Goal: Task Accomplishment & Management: Manage account settings

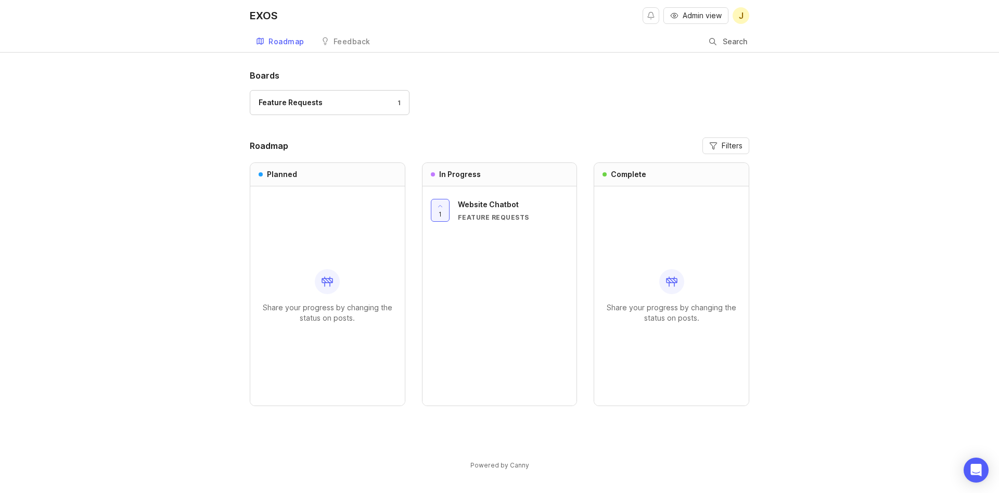
click at [139, 221] on div "Boards Feature Requests 1 Roadmap Filters Planned Share your progress by changi…" at bounding box center [499, 278] width 999 height 418
click at [739, 19] on span "J" at bounding box center [741, 15] width 5 height 12
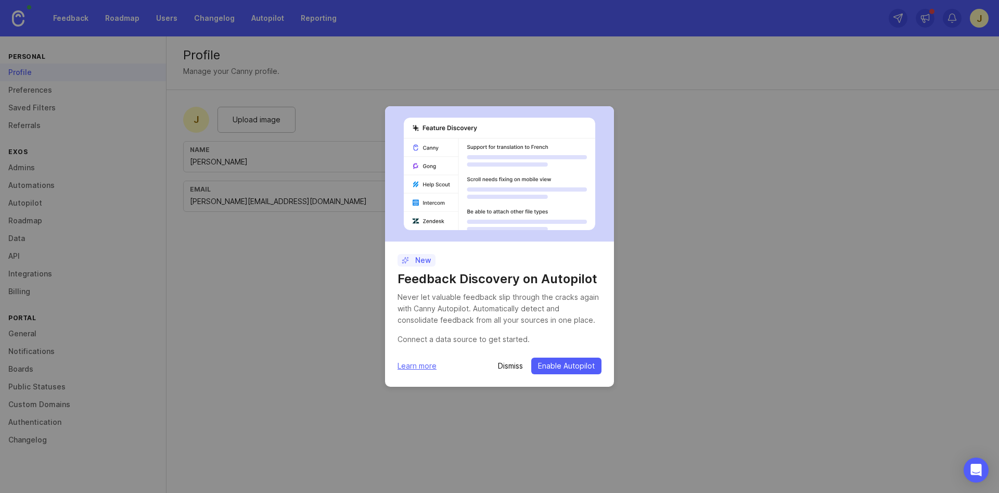
click at [515, 366] on p "Dismiss" at bounding box center [510, 366] width 25 height 10
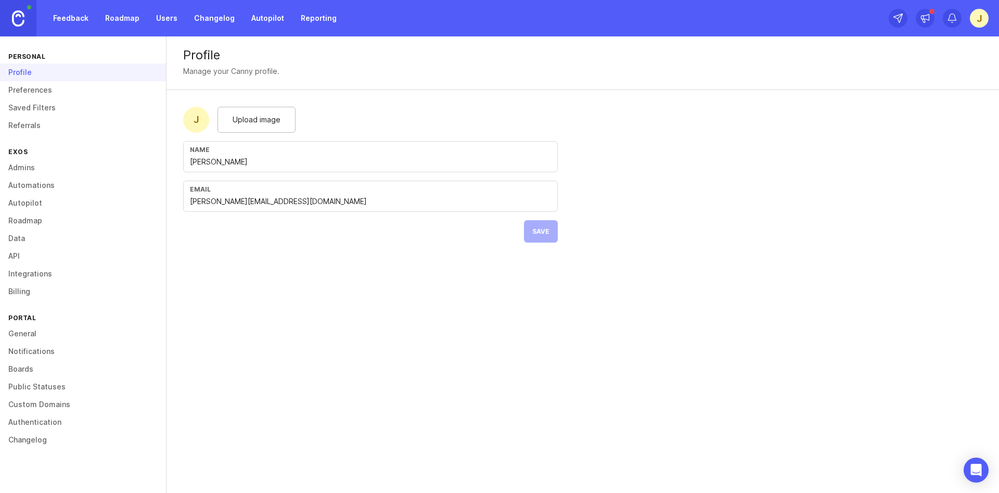
click at [34, 91] on link "Preferences" at bounding box center [83, 90] width 166 height 18
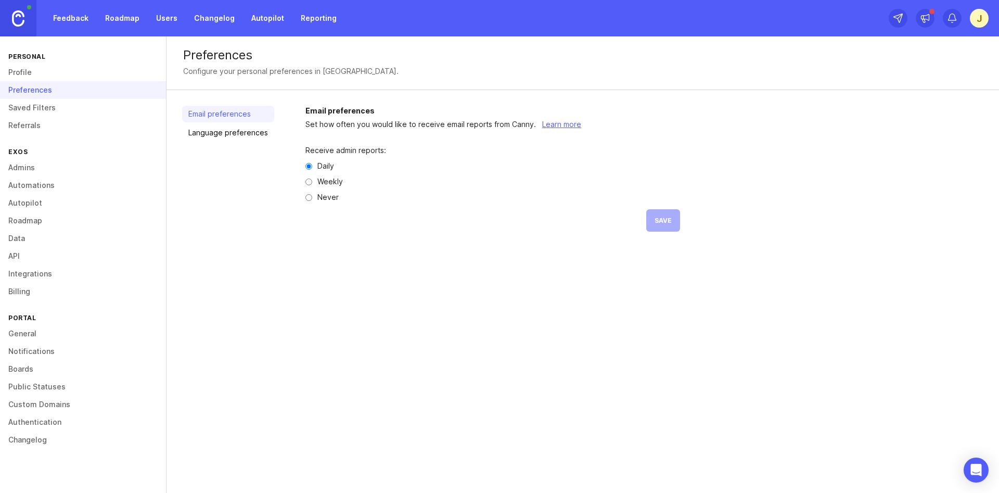
click at [47, 107] on link "Saved Filters" at bounding box center [83, 108] width 166 height 18
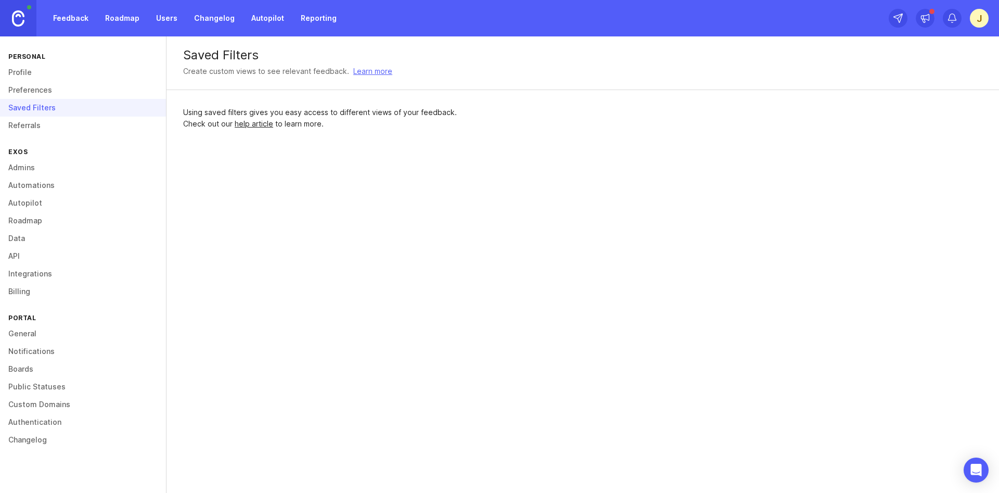
click at [34, 129] on link "Referrals" at bounding box center [83, 126] width 166 height 18
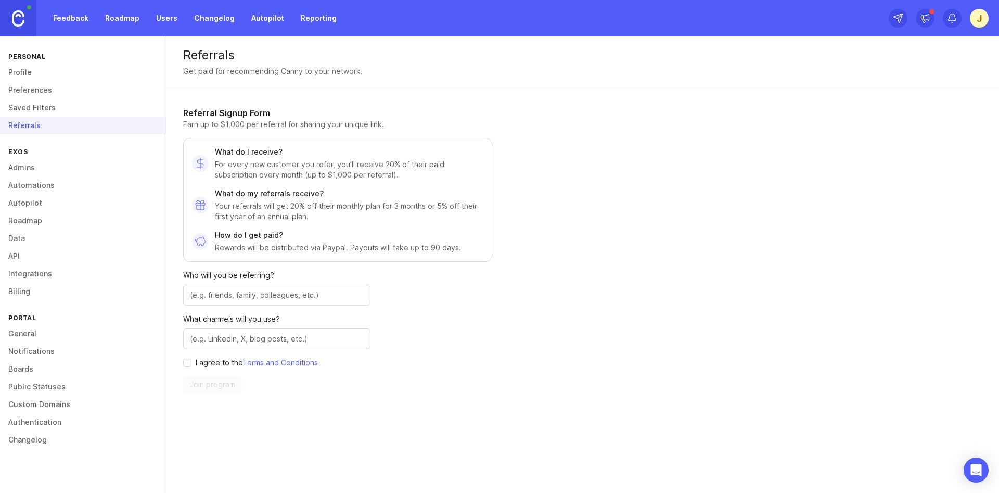
click at [27, 168] on link "Admins" at bounding box center [83, 168] width 166 height 18
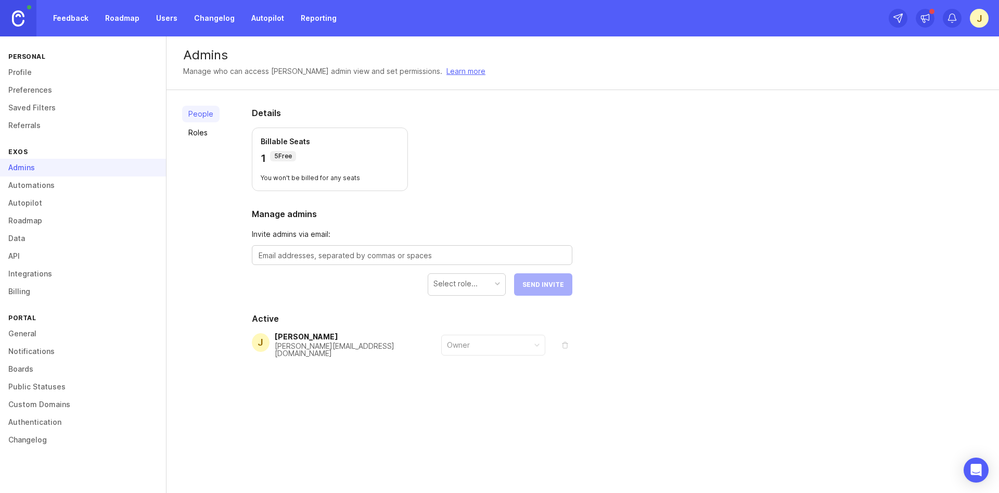
click at [46, 182] on link "Automations" at bounding box center [83, 185] width 166 height 18
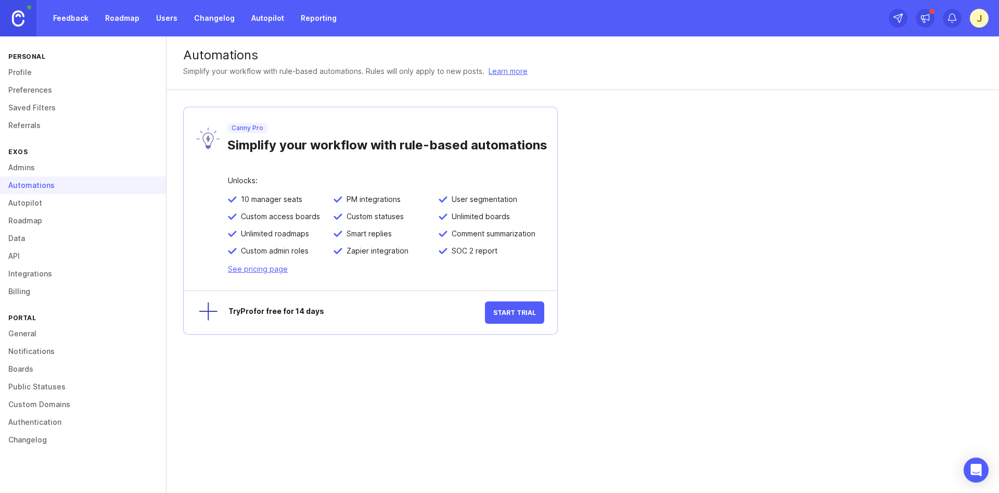
click at [34, 206] on link "Autopilot" at bounding box center [83, 203] width 166 height 18
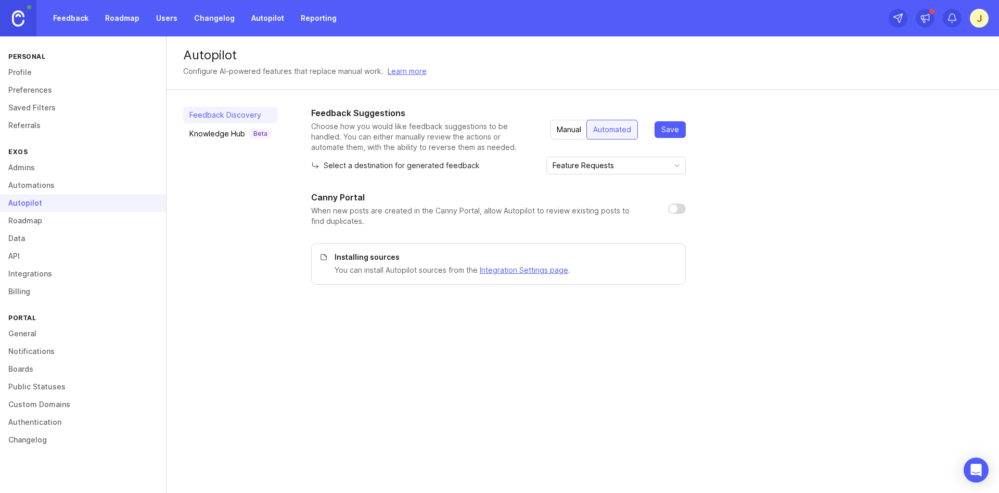
click at [31, 223] on link "Roadmap" at bounding box center [83, 221] width 166 height 18
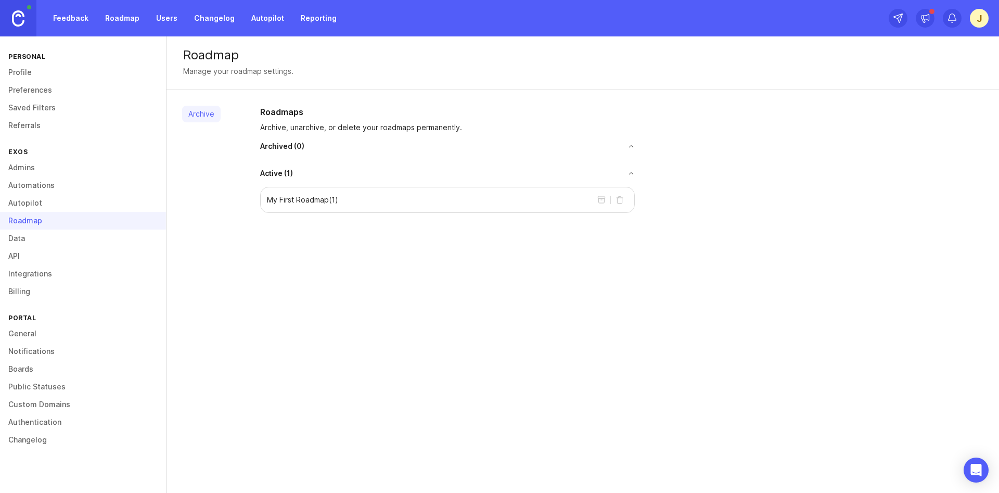
click at [26, 236] on link "Data" at bounding box center [83, 239] width 166 height 18
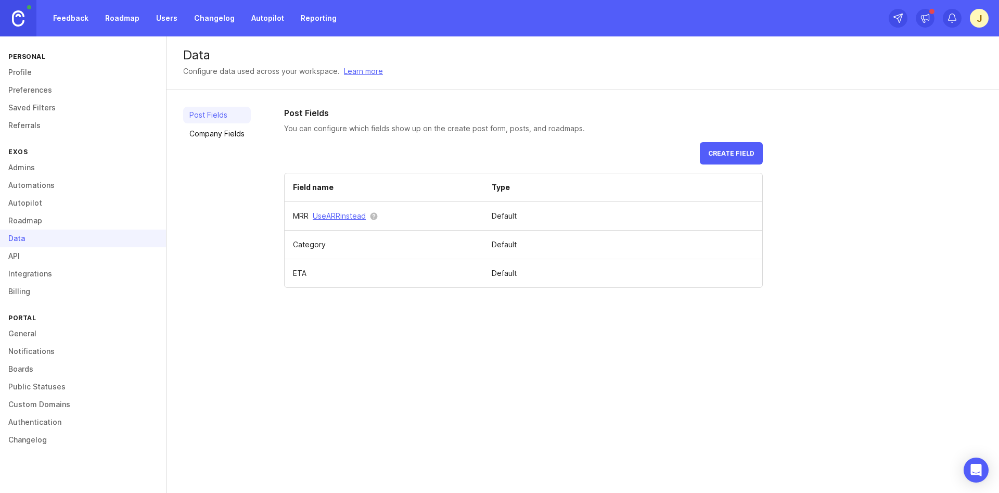
click at [26, 330] on link "General" at bounding box center [83, 334] width 166 height 18
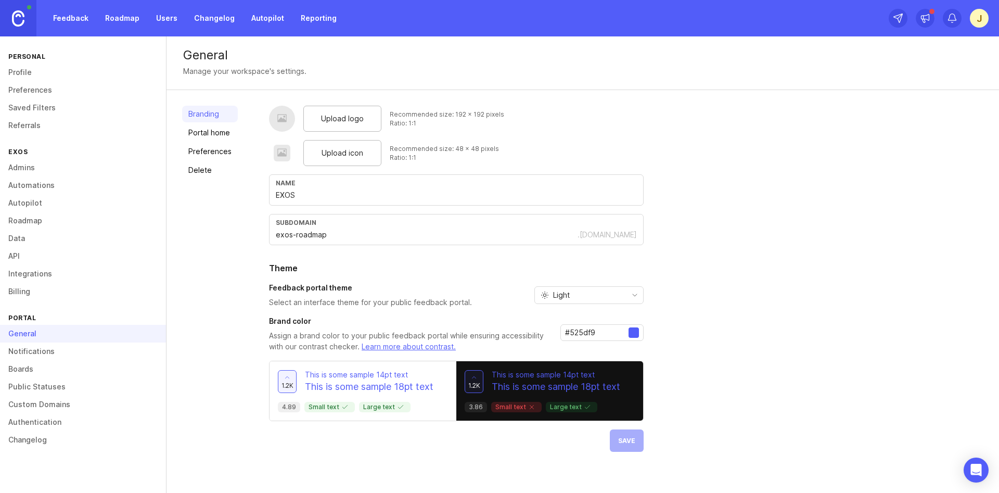
click at [213, 135] on link "Portal home" at bounding box center [210, 132] width 56 height 17
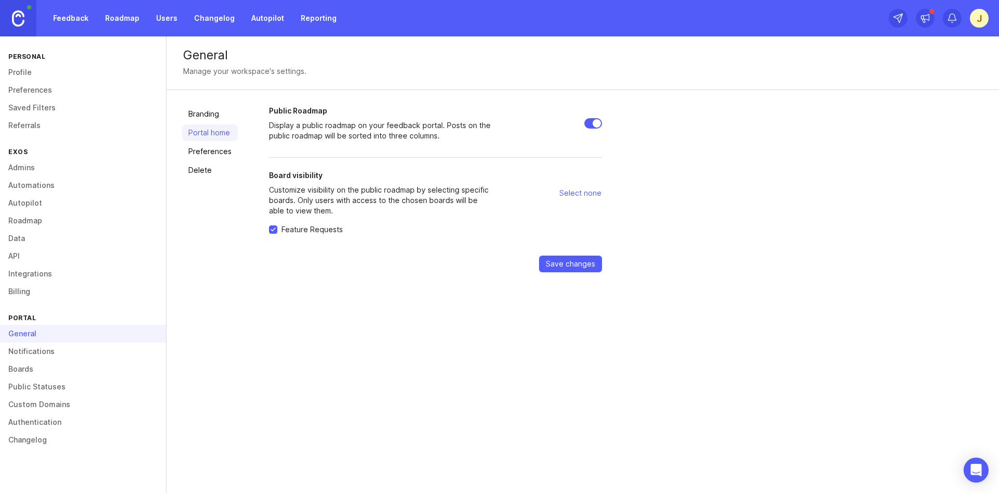
click at [213, 150] on link "Preferences" at bounding box center [210, 151] width 56 height 17
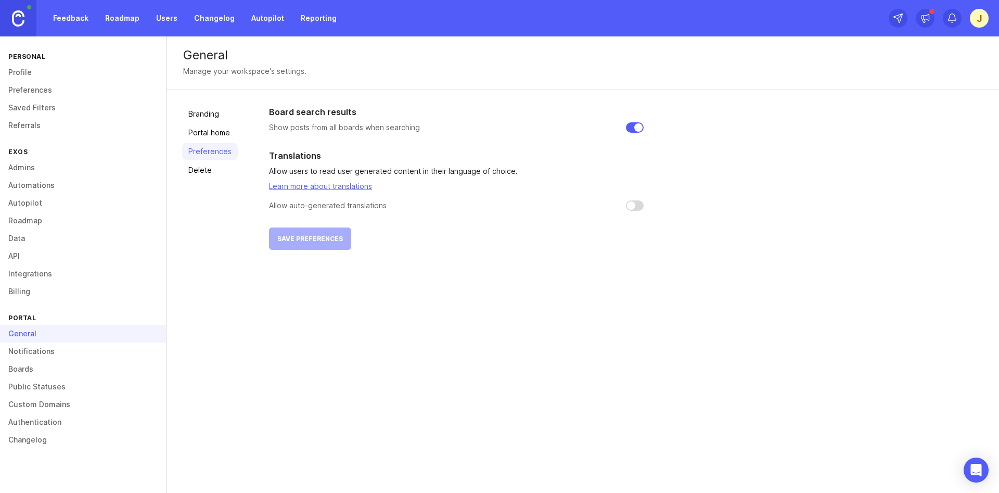
click at [198, 172] on link "Delete" at bounding box center [210, 170] width 56 height 17
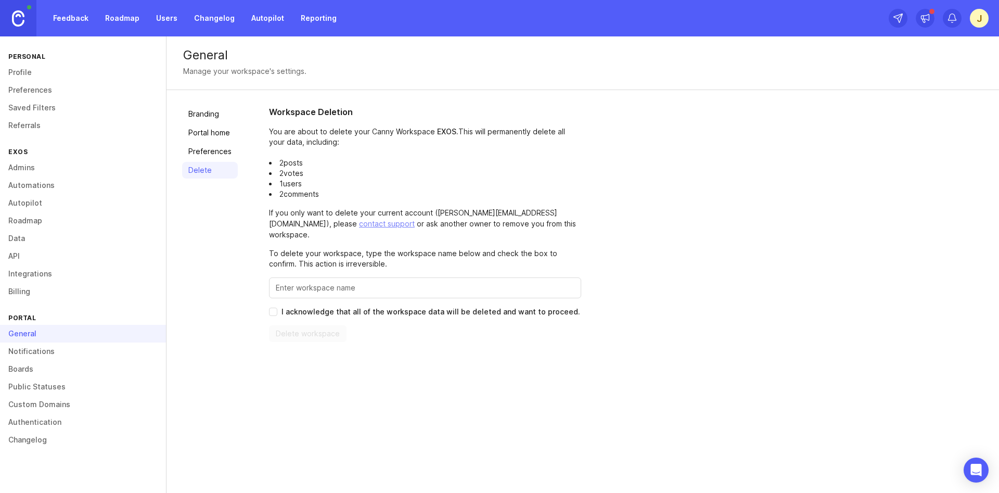
click at [58, 355] on link "Notifications" at bounding box center [83, 351] width 166 height 18
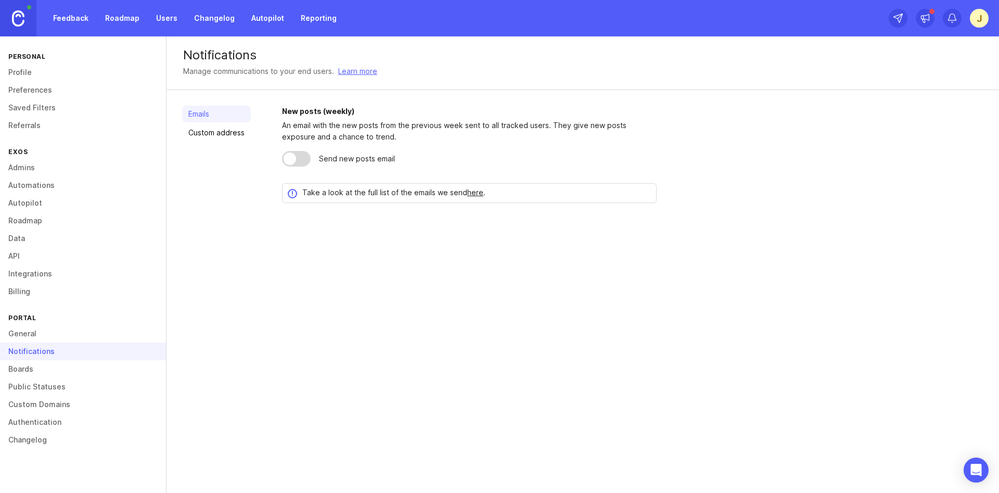
click at [203, 138] on link "Custom address" at bounding box center [216, 132] width 69 height 17
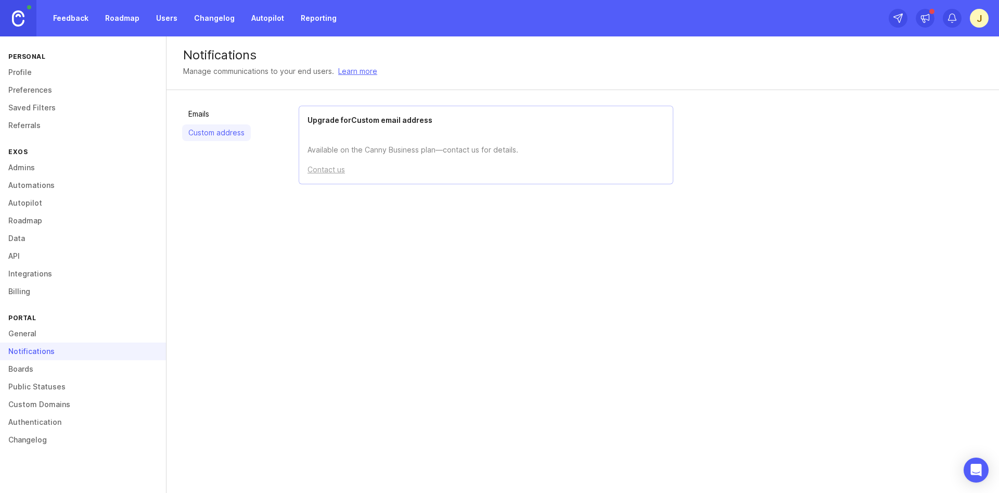
click at [27, 372] on link "Boards" at bounding box center [83, 369] width 166 height 18
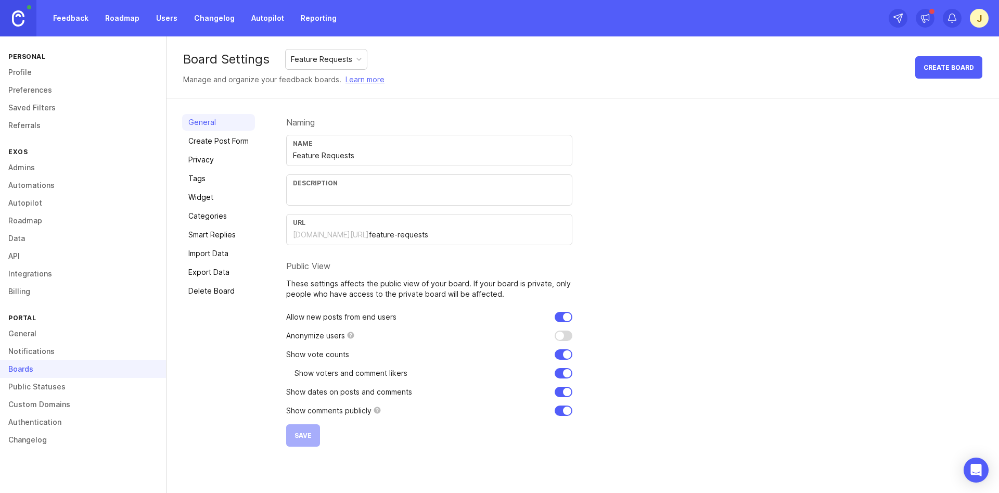
click at [228, 145] on link "Create Post Form" at bounding box center [218, 141] width 73 height 17
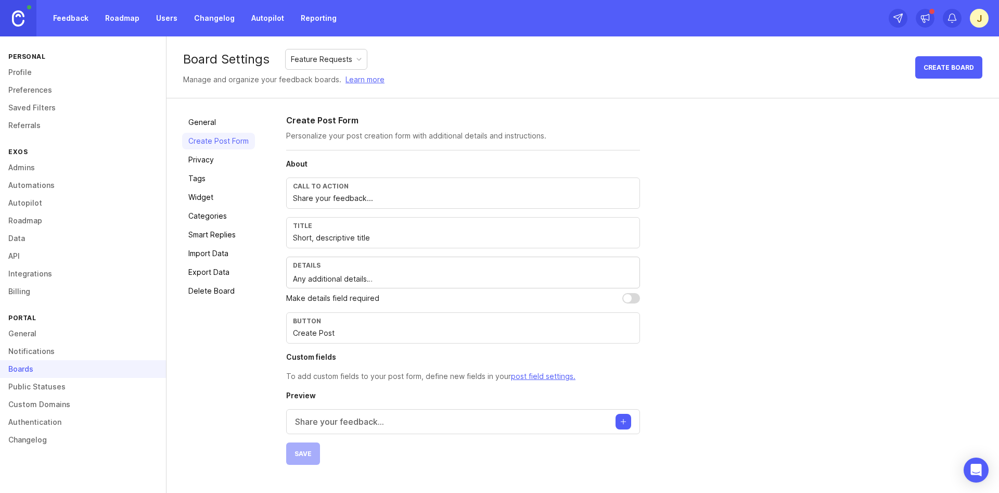
click at [215, 160] on link "Privacy" at bounding box center [218, 159] width 73 height 17
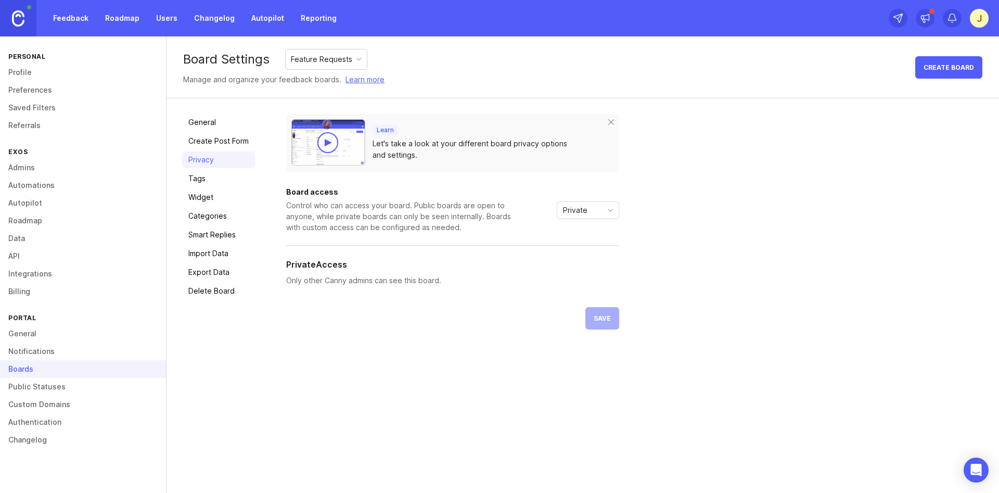
click at [209, 180] on link "Tags" at bounding box center [218, 178] width 73 height 17
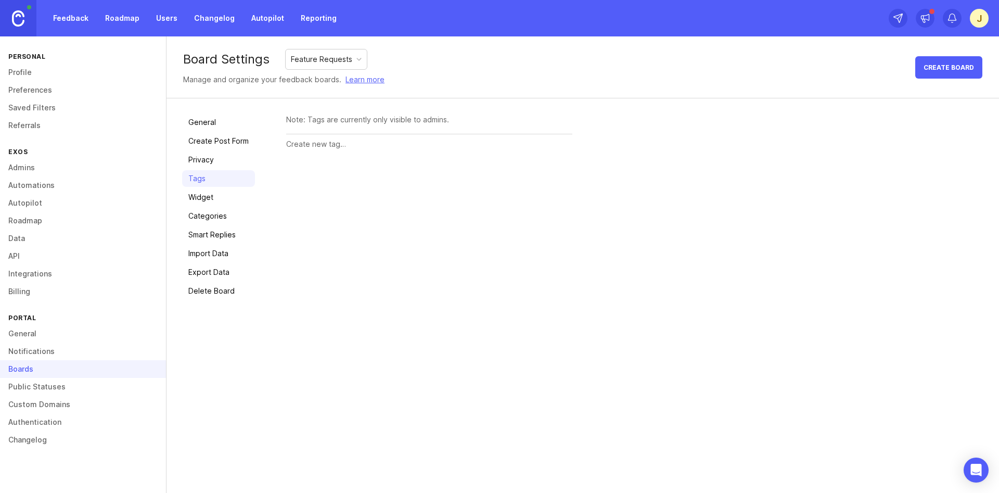
click at [215, 162] on link "Privacy" at bounding box center [218, 159] width 73 height 17
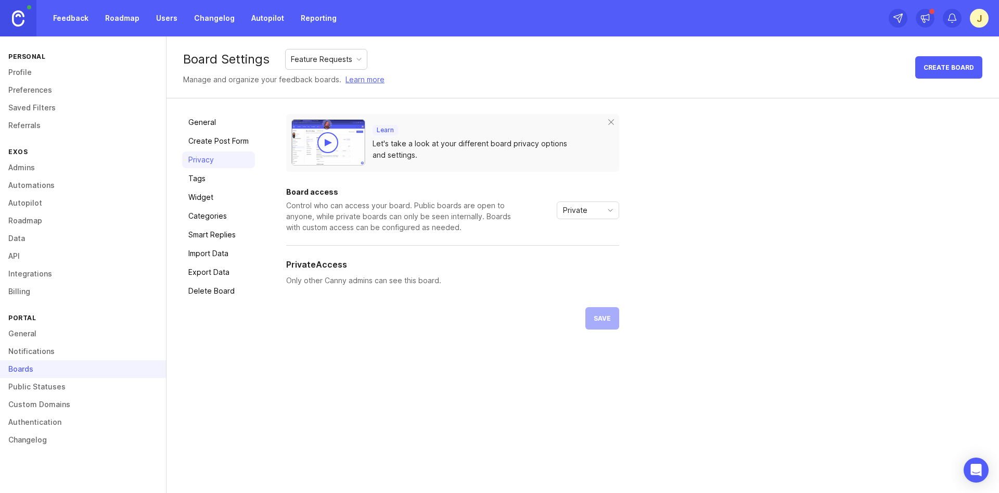
click at [579, 215] on span "Private" at bounding box center [575, 210] width 24 height 11
click at [480, 225] on div "Control who can access your board. Public boards are open to anyone, while priv…" at bounding box center [400, 216] width 229 height 33
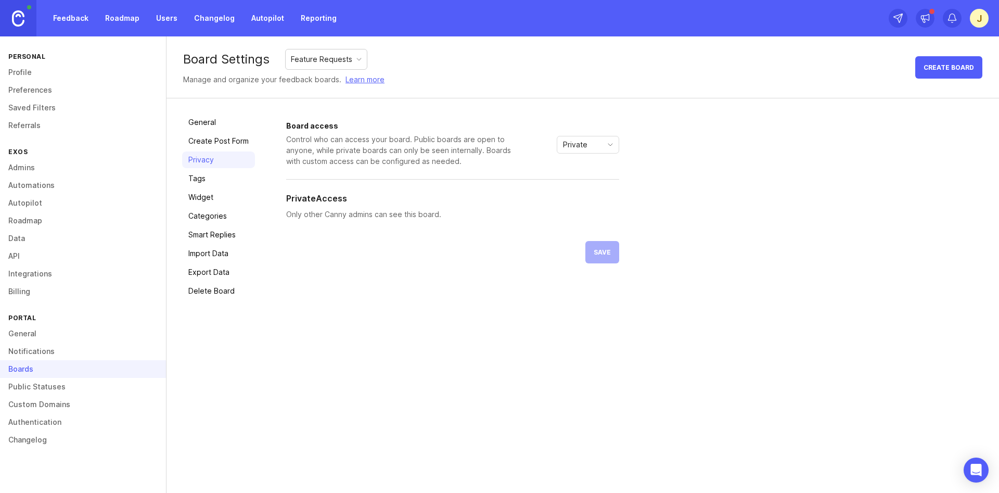
click at [460, 164] on div "Control who can access your board. Public boards are open to anyone, while priv…" at bounding box center [400, 150] width 229 height 33
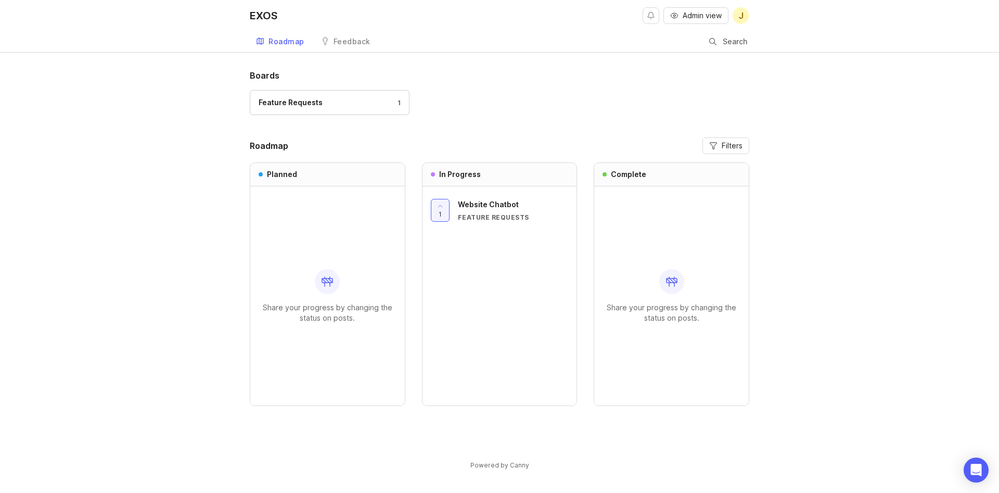
click at [352, 39] on div "Feedback" at bounding box center [352, 41] width 37 height 7
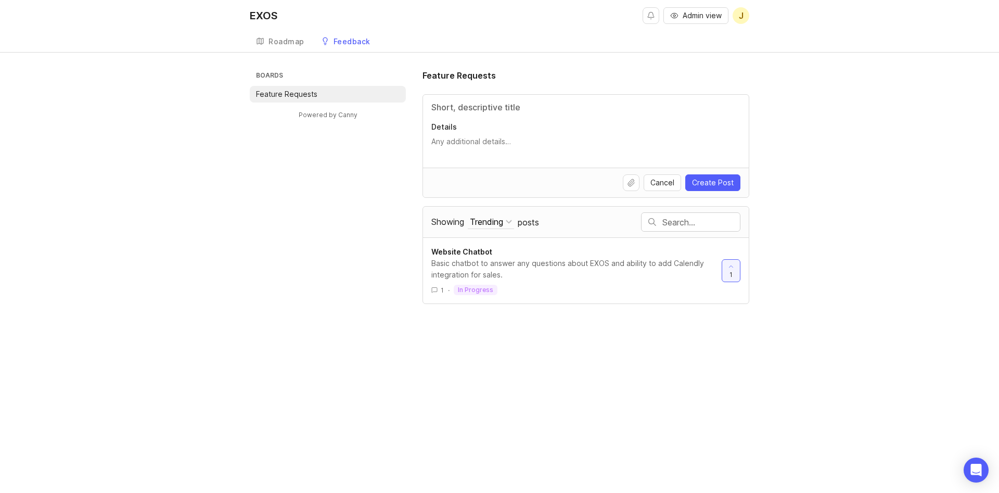
click at [285, 40] on div "Roadmap" at bounding box center [287, 41] width 36 height 7
